Goal: Information Seeking & Learning: Find specific fact

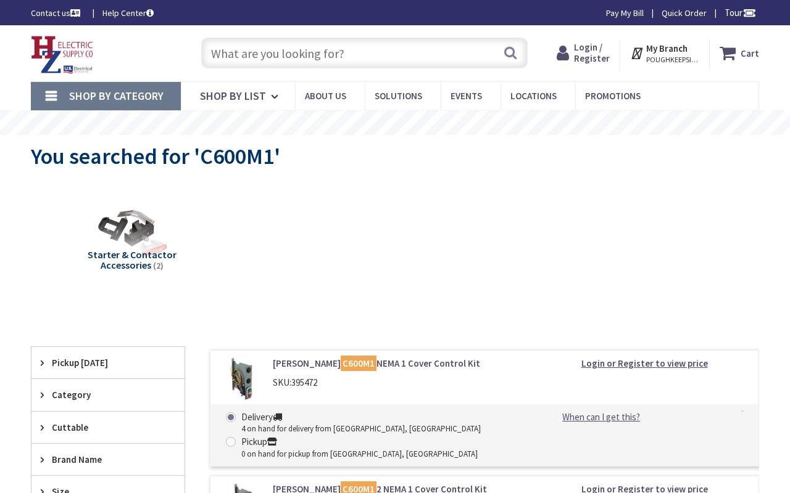
type input "Dwight St, Jersey City, NJ 07305, USA"
